Goal: Register for event/course

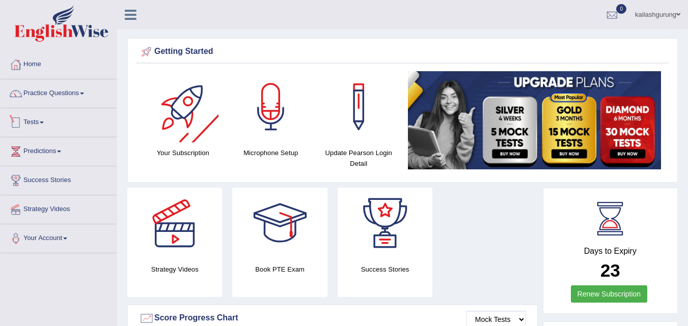
click at [52, 120] on link "Tests" at bounding box center [59, 120] width 116 height 25
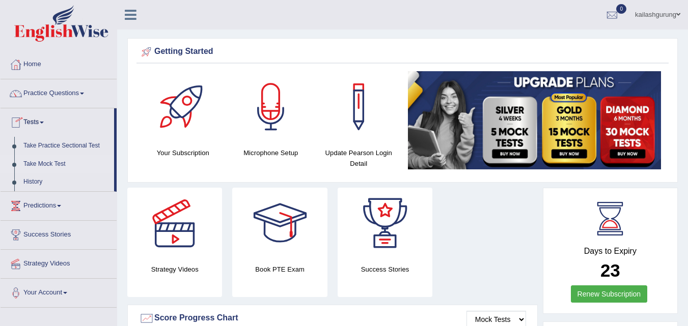
click at [57, 167] on link "Take Mock Test" at bounding box center [66, 164] width 95 height 18
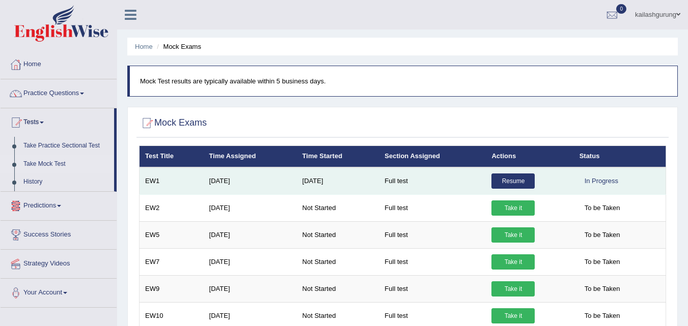
drag, startPoint x: 515, startPoint y: 181, endPoint x: 513, endPoint y: 176, distance: 5.7
click at [515, 181] on link "Resume" at bounding box center [512, 181] width 43 height 15
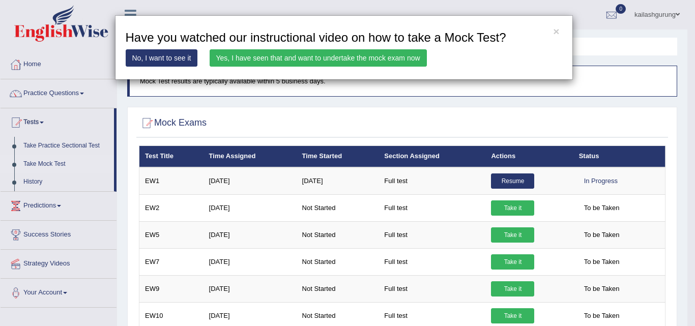
click at [413, 54] on link "Yes, I have seen that and want to undertake the mock exam now" at bounding box center [318, 57] width 217 height 17
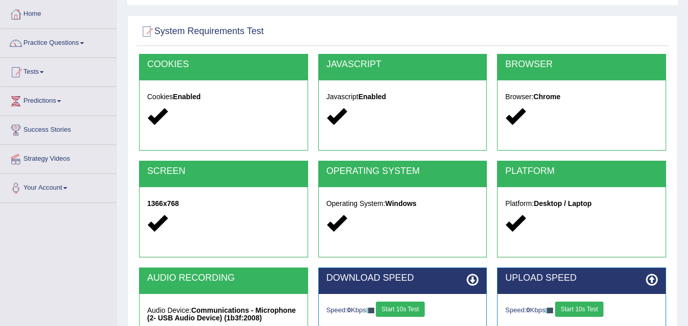
scroll to position [208, 0]
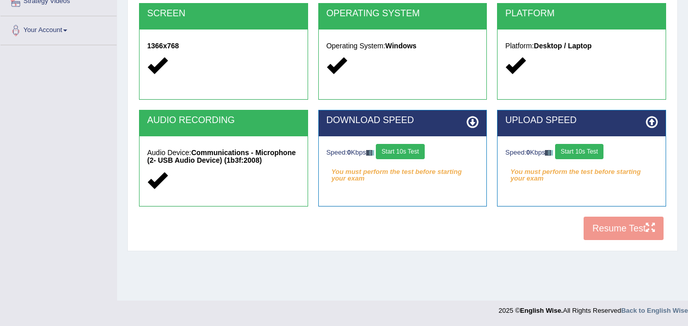
click at [583, 147] on button "Start 10s Test" at bounding box center [579, 151] width 48 height 15
click at [423, 155] on button "Start 10s Test" at bounding box center [400, 151] width 48 height 15
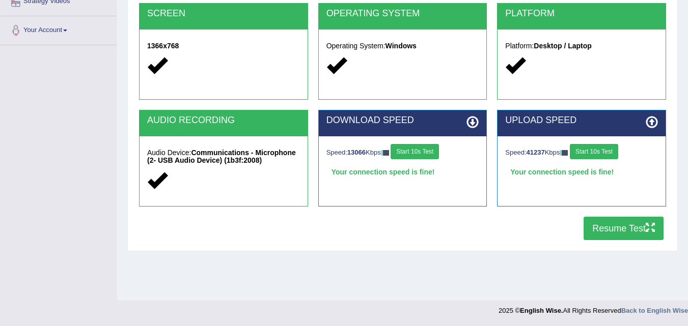
click at [601, 234] on button "Resume Test" at bounding box center [623, 228] width 80 height 23
